Goal: Navigation & Orientation: Find specific page/section

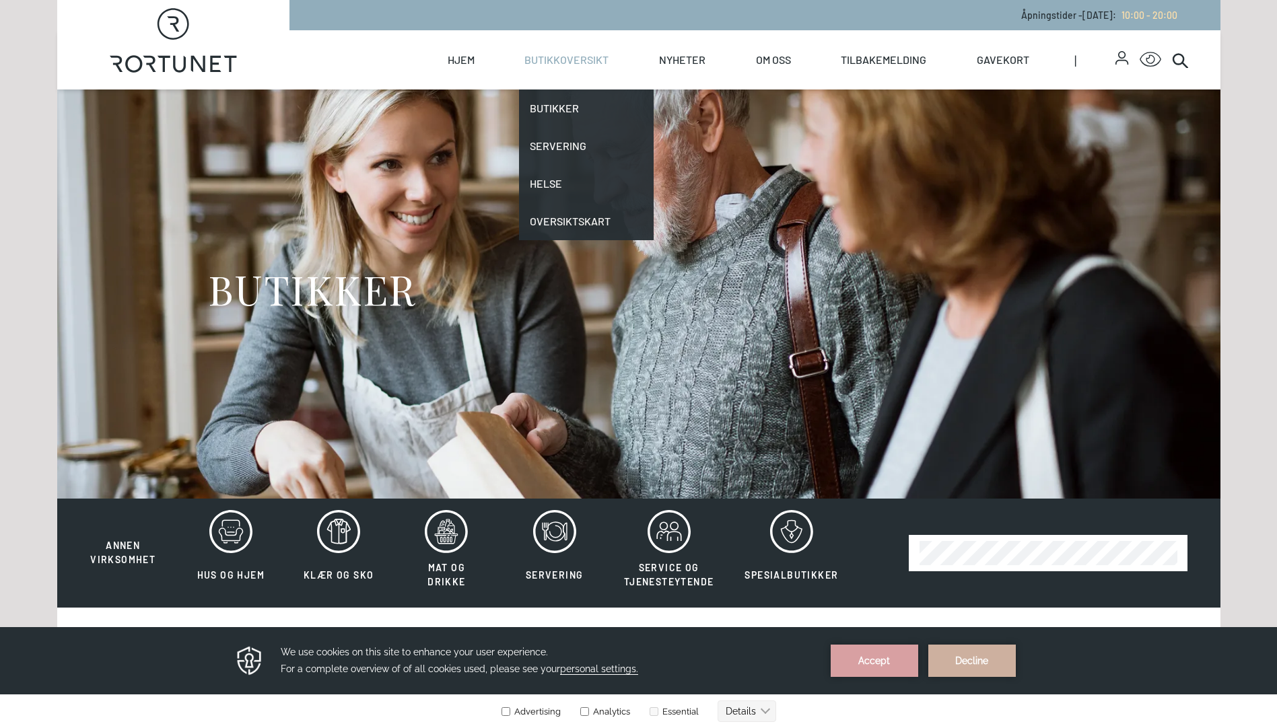
click at [582, 62] on link "Butikkoversikt" at bounding box center [566, 59] width 84 height 59
click at [571, 104] on link "Butikker" at bounding box center [586, 109] width 135 height 38
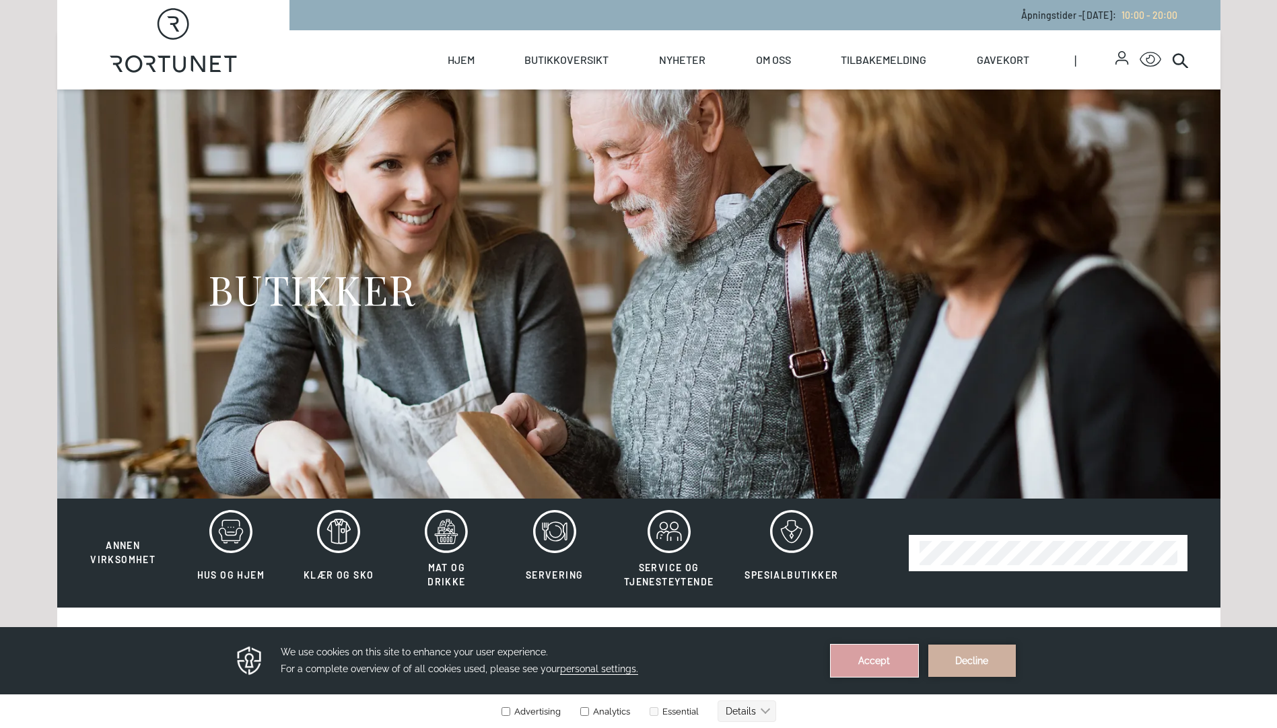
click at [891, 662] on button "Accept" at bounding box center [874, 661] width 87 height 32
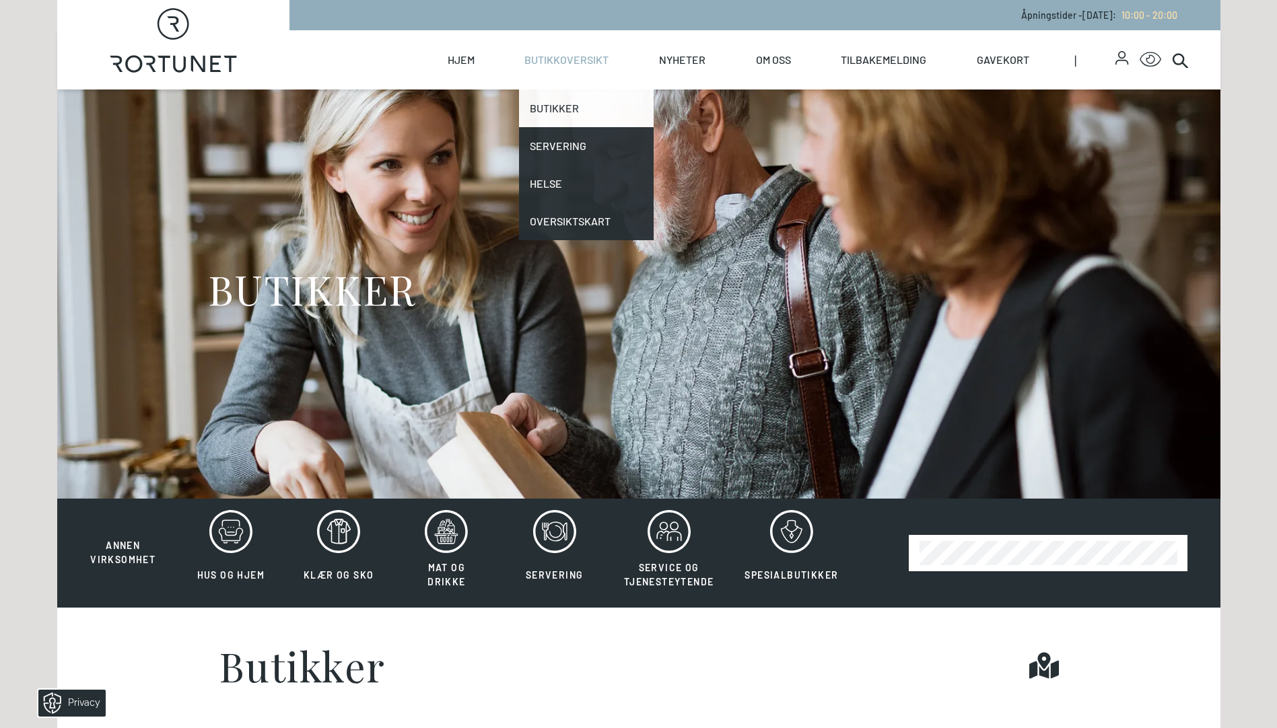
click at [558, 110] on link "Butikker" at bounding box center [586, 109] width 135 height 38
click at [558, 108] on link "Butikker" at bounding box center [586, 109] width 135 height 38
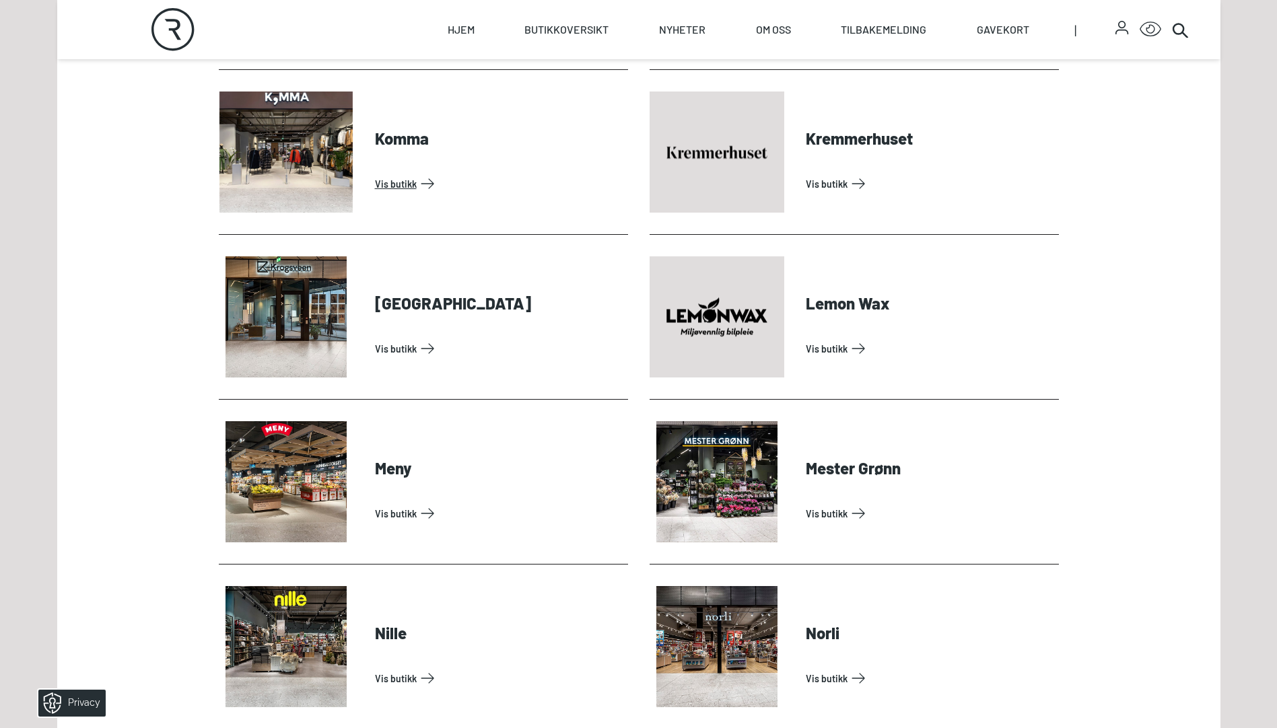
scroll to position [2086, 0]
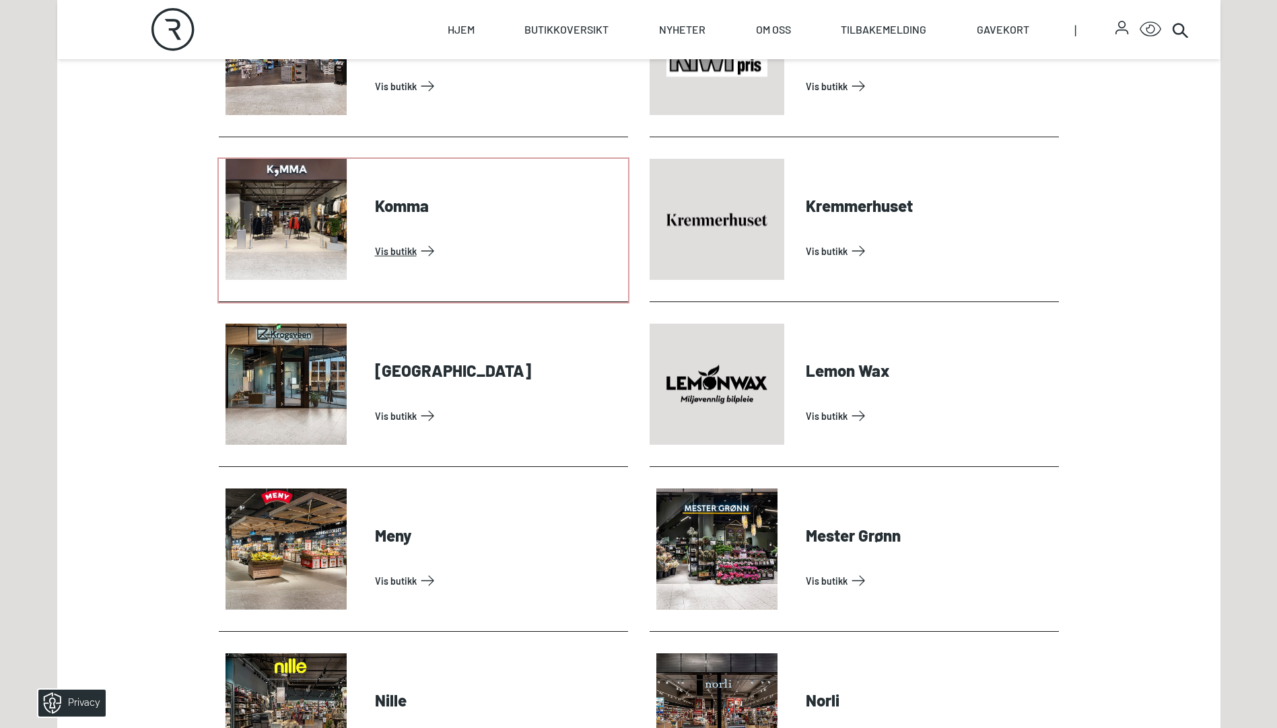
click at [396, 252] on link "Vis butikk" at bounding box center [499, 251] width 248 height 22
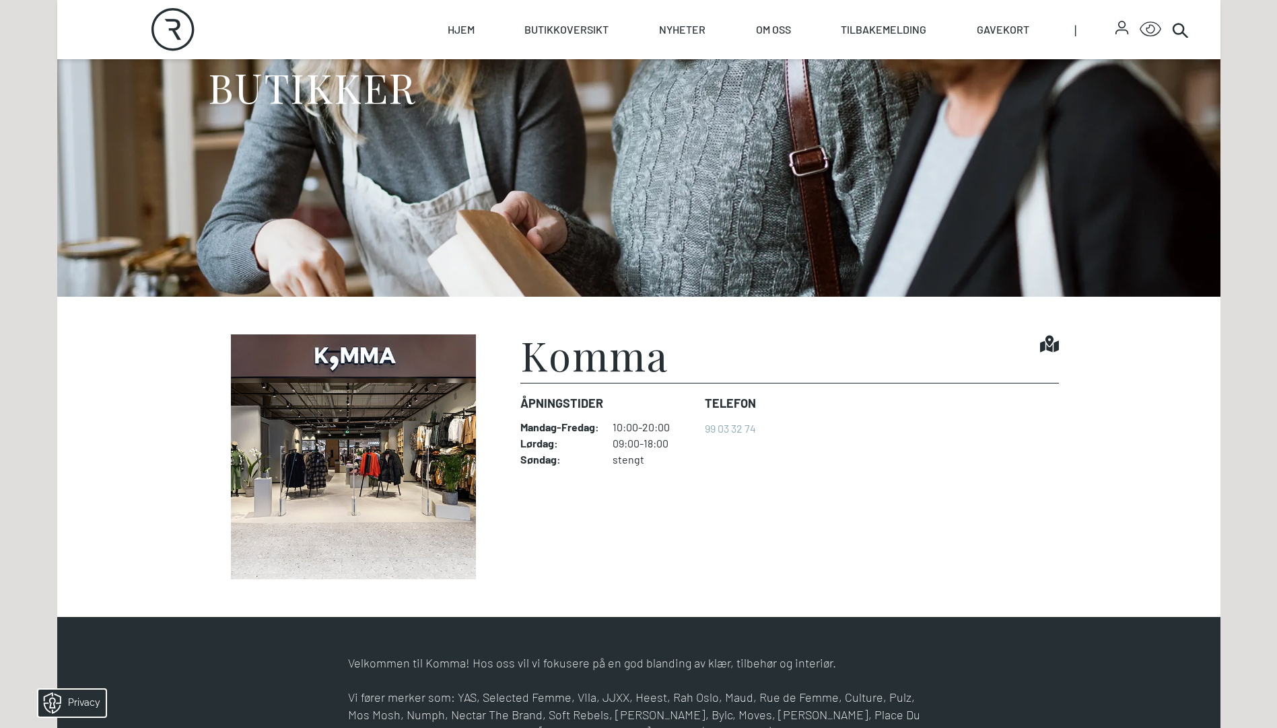
scroll to position [269, 0]
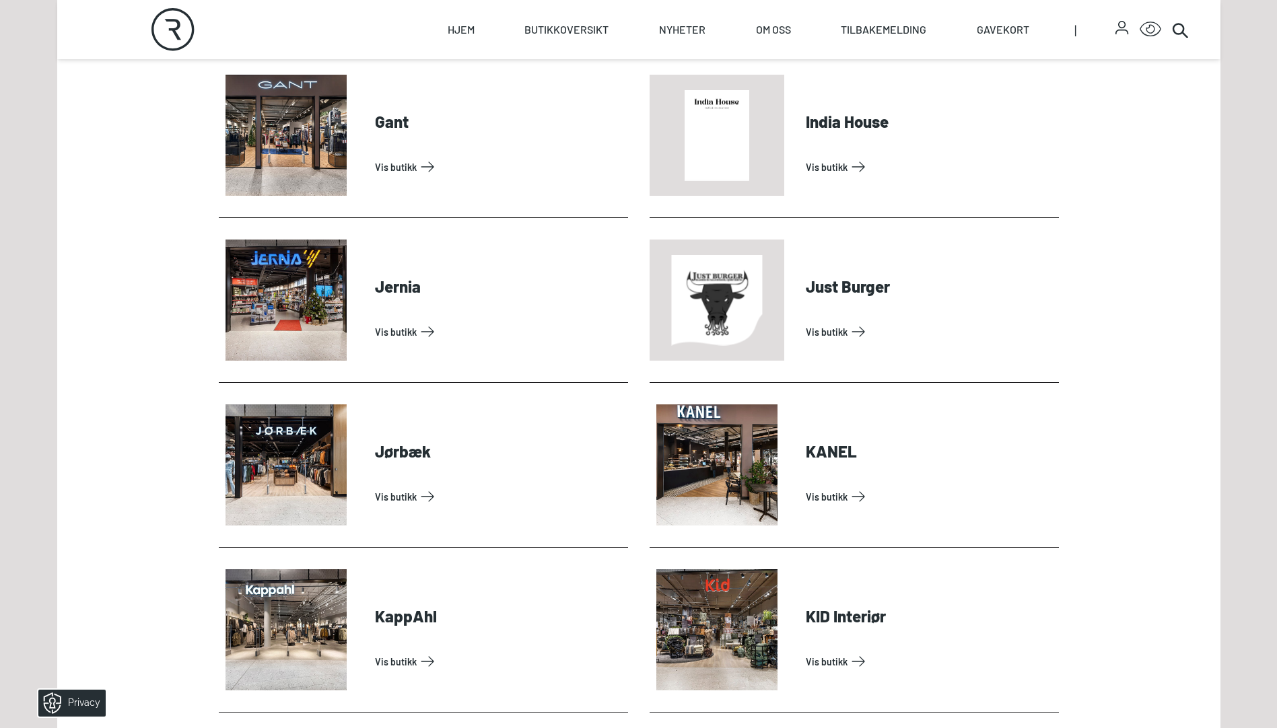
scroll to position [1413, 0]
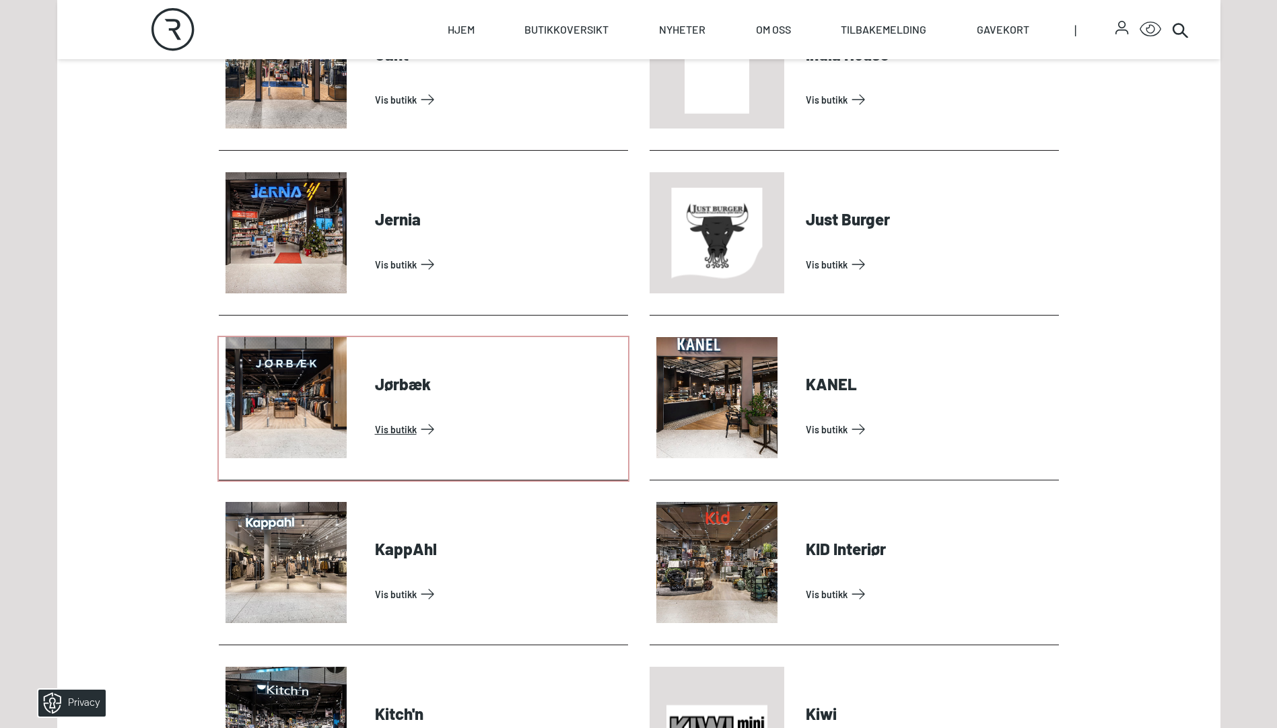
click at [375, 419] on link "Vis butikk" at bounding box center [499, 430] width 248 height 22
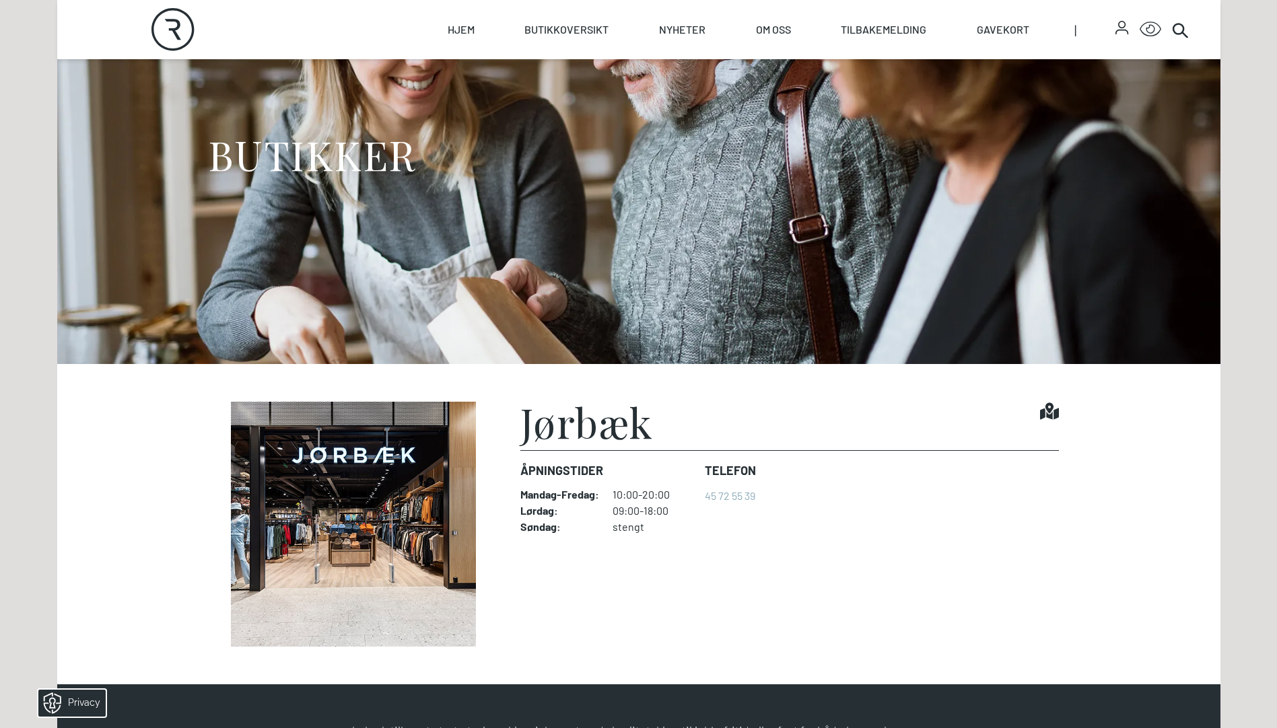
scroll to position [202, 0]
